Goal: Navigation & Orientation: Find specific page/section

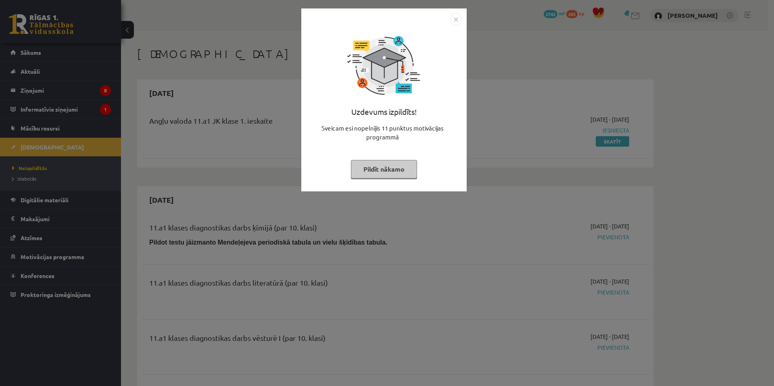
click at [132, 96] on div "Uzdevums izpildīts! Sveicam esi nopelnījis 11 punktus motivācijas programmā Pil…" at bounding box center [387, 193] width 774 height 386
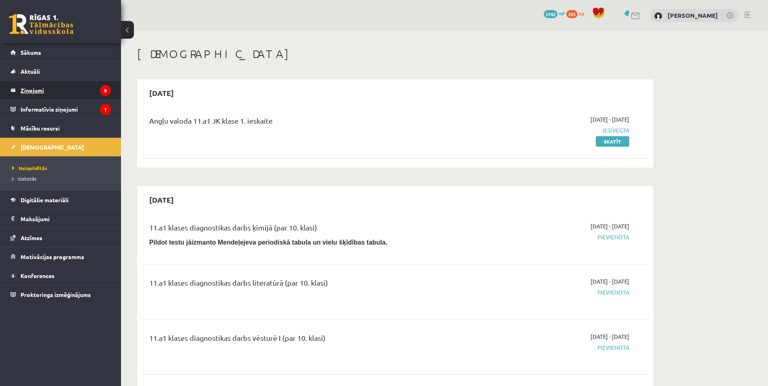
click at [77, 93] on legend "Ziņojumi 8" at bounding box center [66, 90] width 90 height 19
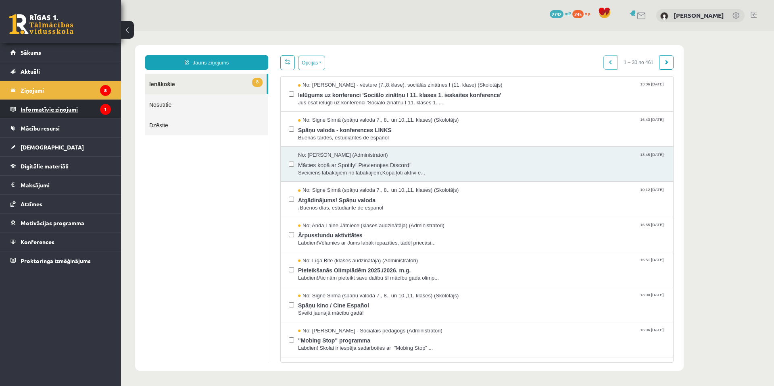
click at [35, 110] on legend "Informatīvie ziņojumi 1" at bounding box center [66, 109] width 90 height 19
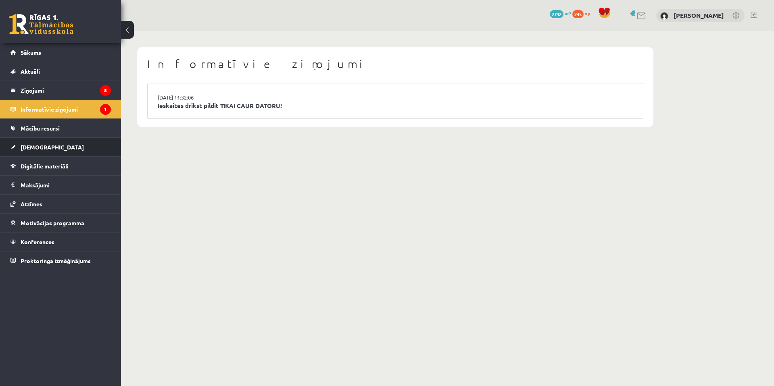
click at [44, 143] on link "[DEMOGRAPHIC_DATA]" at bounding box center [60, 147] width 100 height 19
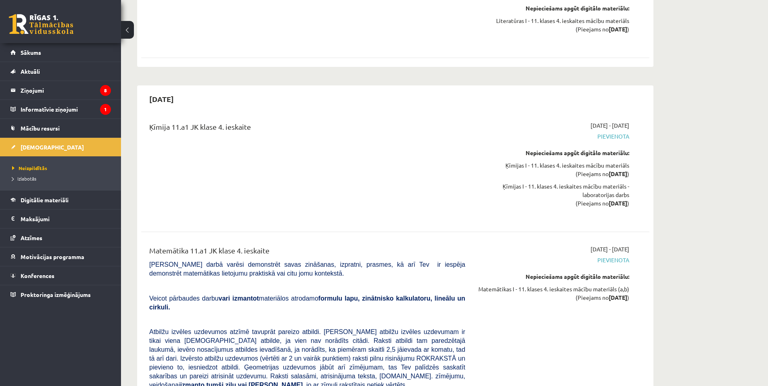
scroll to position [5295, 0]
